Goal: Task Accomplishment & Management: Manage account settings

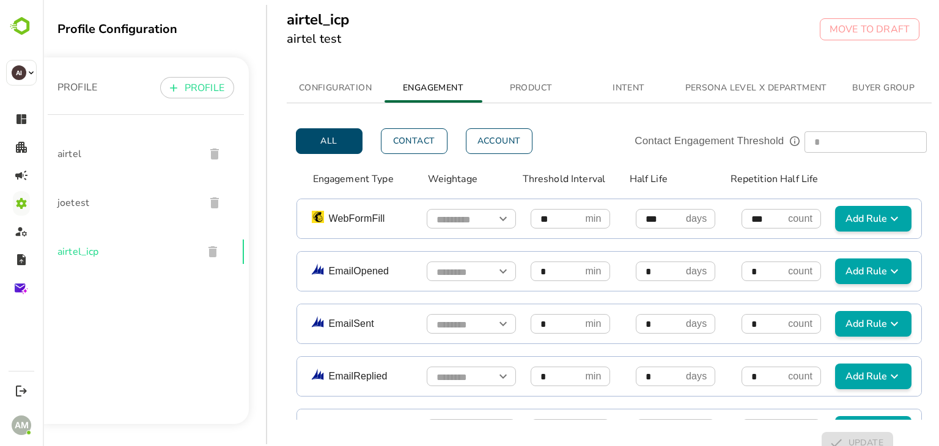
scroll to position [500, 0]
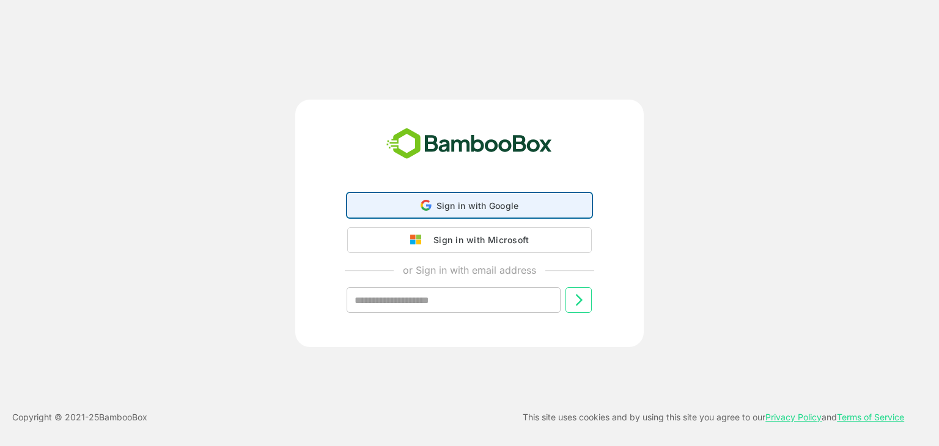
click at [470, 201] on span "Sign in with Google" at bounding box center [477, 205] width 82 height 10
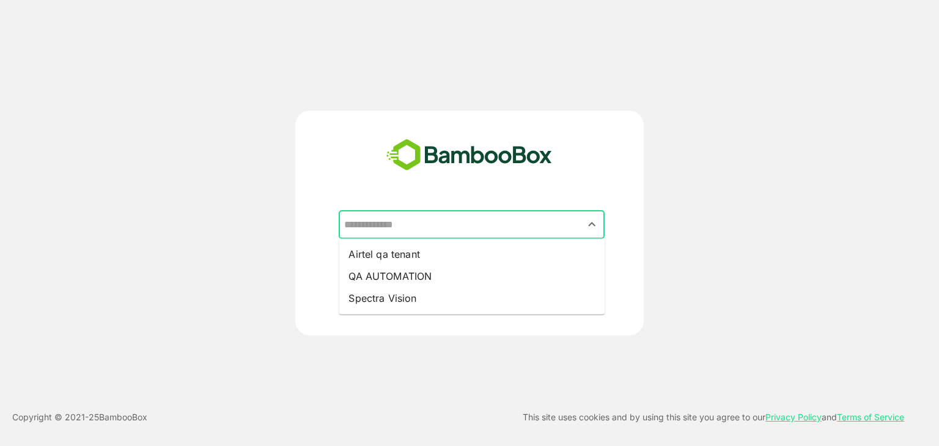
click at [427, 222] on input "text" at bounding box center [471, 224] width 261 height 23
click at [398, 257] on li "Airtel qa tenant" at bounding box center [472, 254] width 266 height 22
type input "**********"
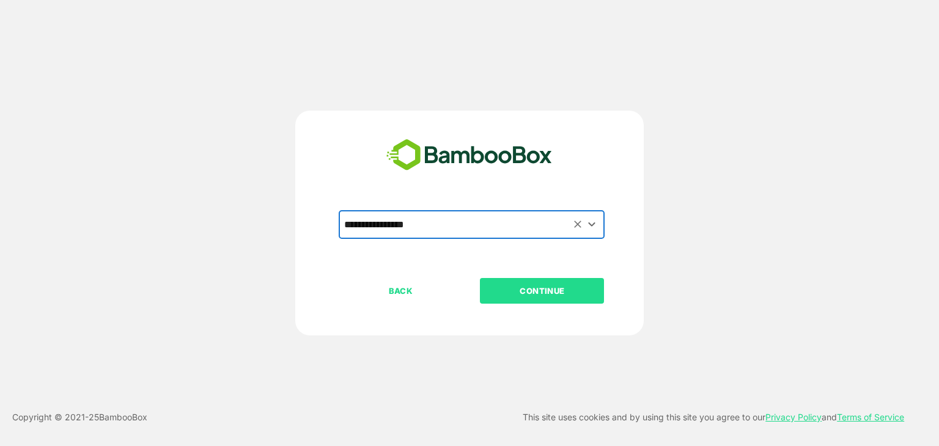
click at [555, 292] on p "CONTINUE" at bounding box center [542, 290] width 122 height 13
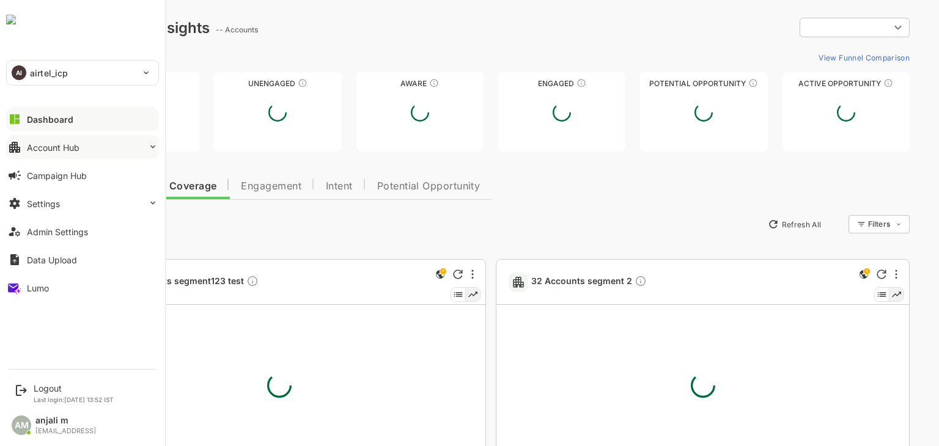
click at [57, 152] on button "Account Hub" at bounding box center [82, 147] width 153 height 24
type input "**********"
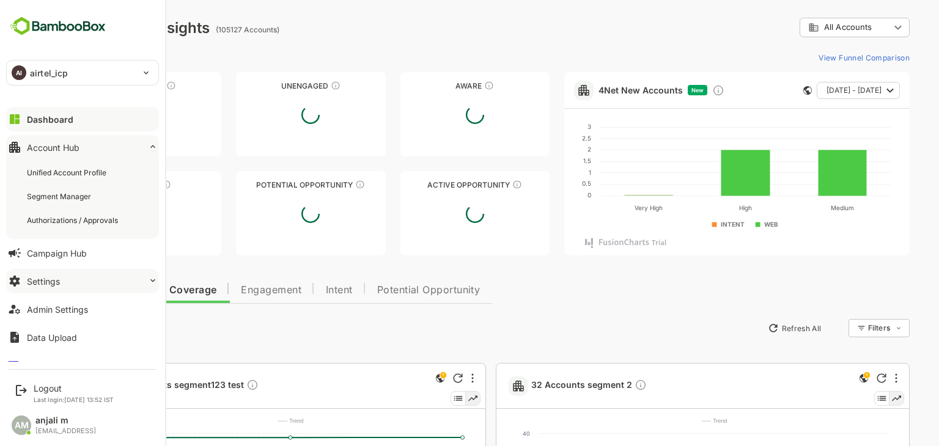
click at [59, 281] on button "Settings" at bounding box center [82, 281] width 153 height 24
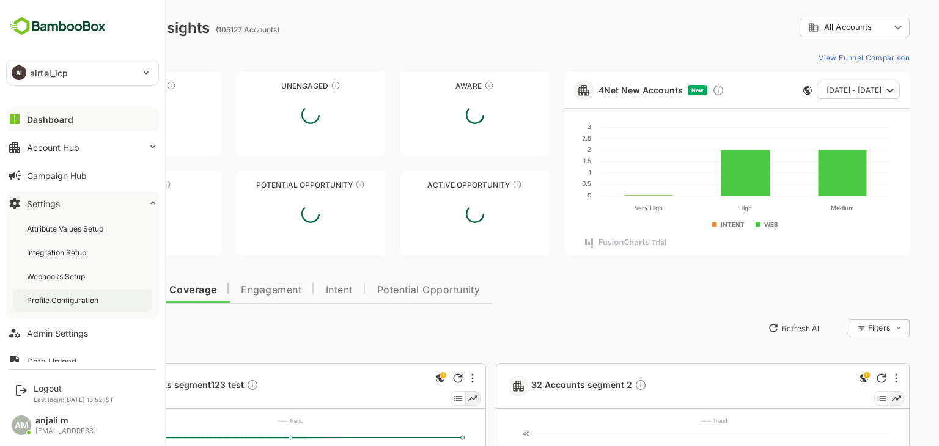
click at [66, 296] on div "Profile Configuration" at bounding box center [64, 300] width 74 height 10
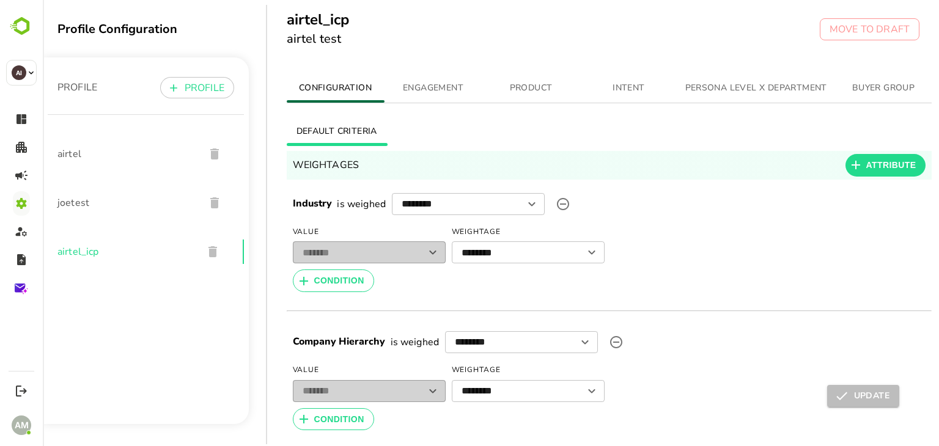
click at [435, 86] on span "ENGAGEMENT" at bounding box center [433, 88] width 83 height 15
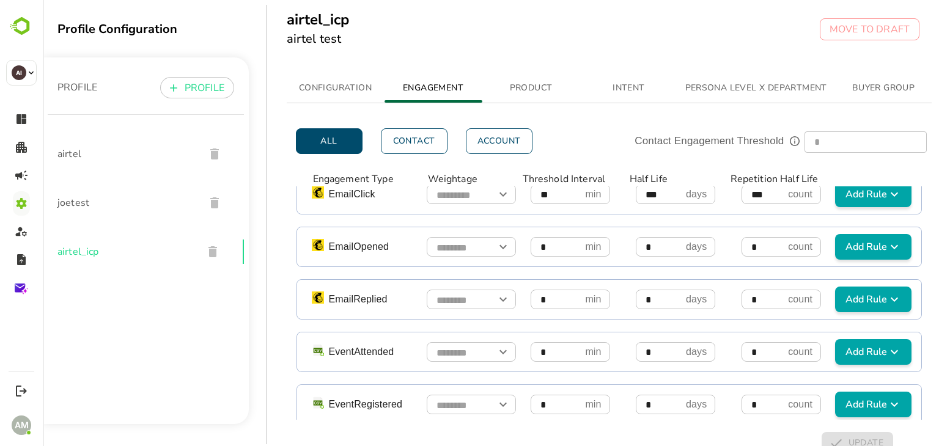
scroll to position [1100, 0]
